Goal: Task Accomplishment & Management: Manage account settings

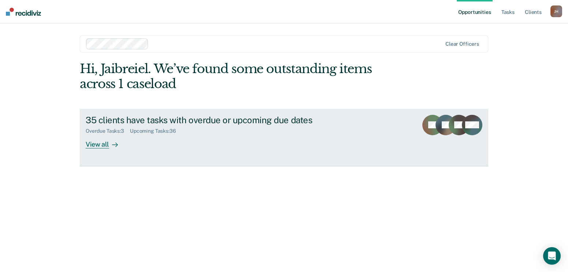
click at [101, 145] on div "View all" at bounding box center [106, 141] width 41 height 14
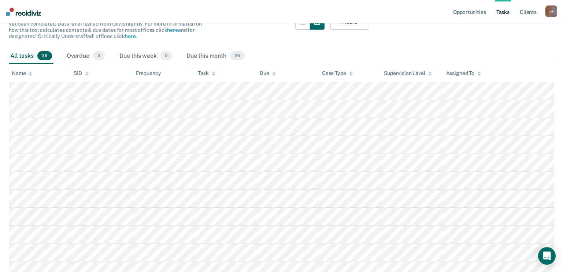
scroll to position [72, 0]
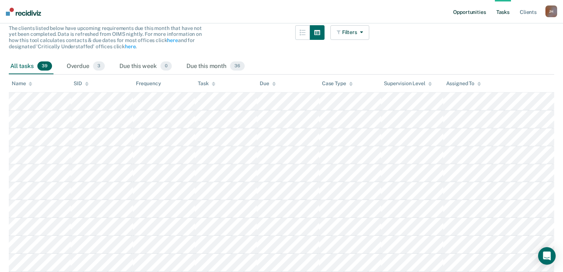
click at [472, 9] on link "Opportunities" at bounding box center [469, 11] width 36 height 23
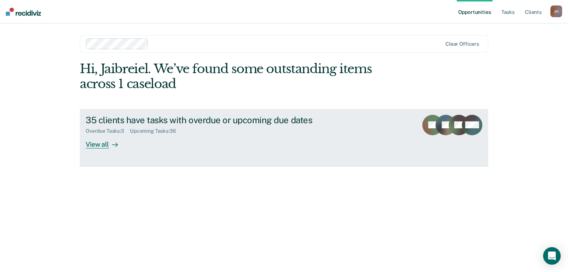
click at [101, 142] on div "View all" at bounding box center [106, 141] width 41 height 14
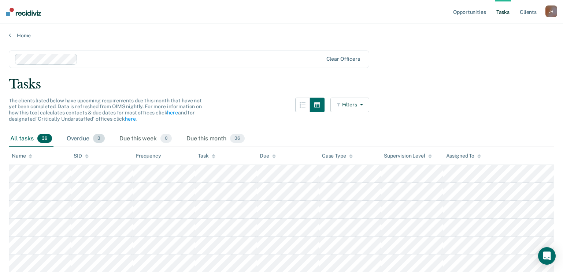
click at [79, 137] on div "Overdue 3" at bounding box center [85, 139] width 41 height 16
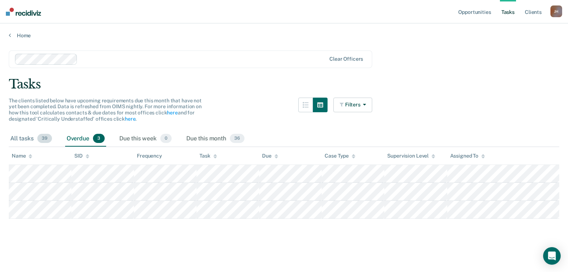
click at [20, 137] on div "All tasks 39" at bounding box center [31, 139] width 45 height 16
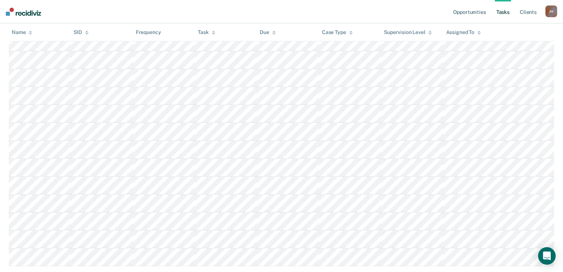
scroll to position [621, 0]
